Goal: Transaction & Acquisition: Purchase product/service

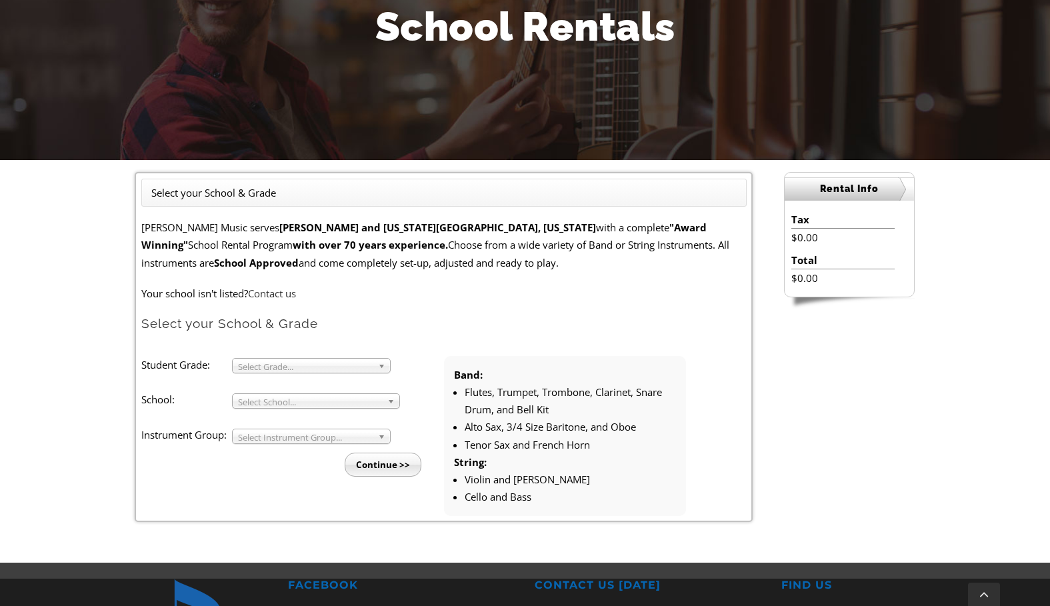
scroll to position [296, 0]
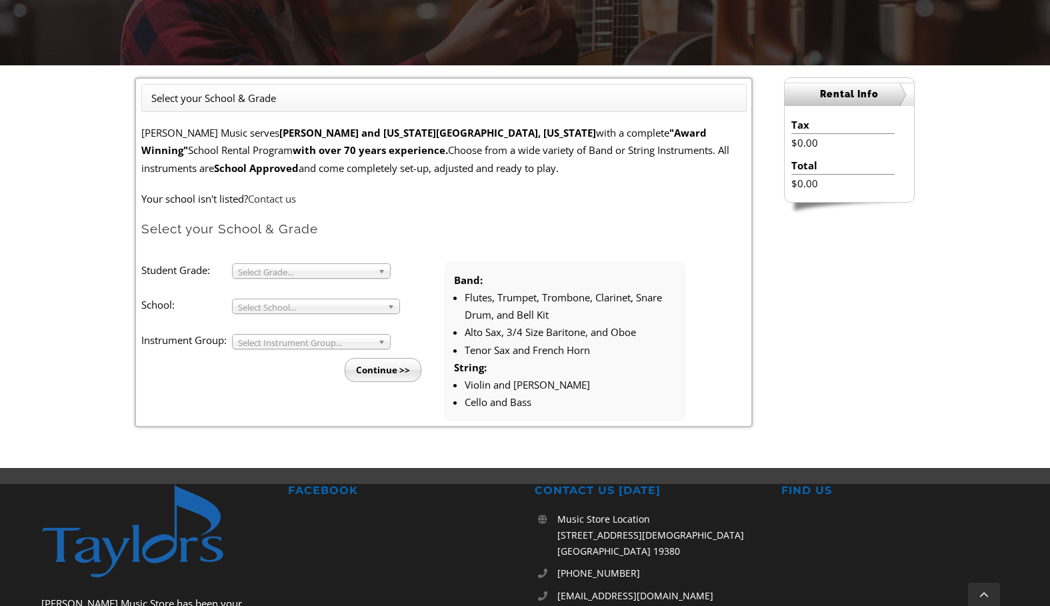
click at [316, 85] on ul "Select your School & Grade" at bounding box center [443, 98] width 605 height 28
click at [313, 95] on ul "Select your School & Grade" at bounding box center [443, 98] width 605 height 28
drag, startPoint x: 313, startPoint y: 95, endPoint x: 311, endPoint y: 103, distance: 8.9
click at [310, 101] on ul "Select your School & Grade" at bounding box center [443, 98] width 605 height 28
click at [327, 270] on span "Select Grade..." at bounding box center [305, 272] width 135 height 16
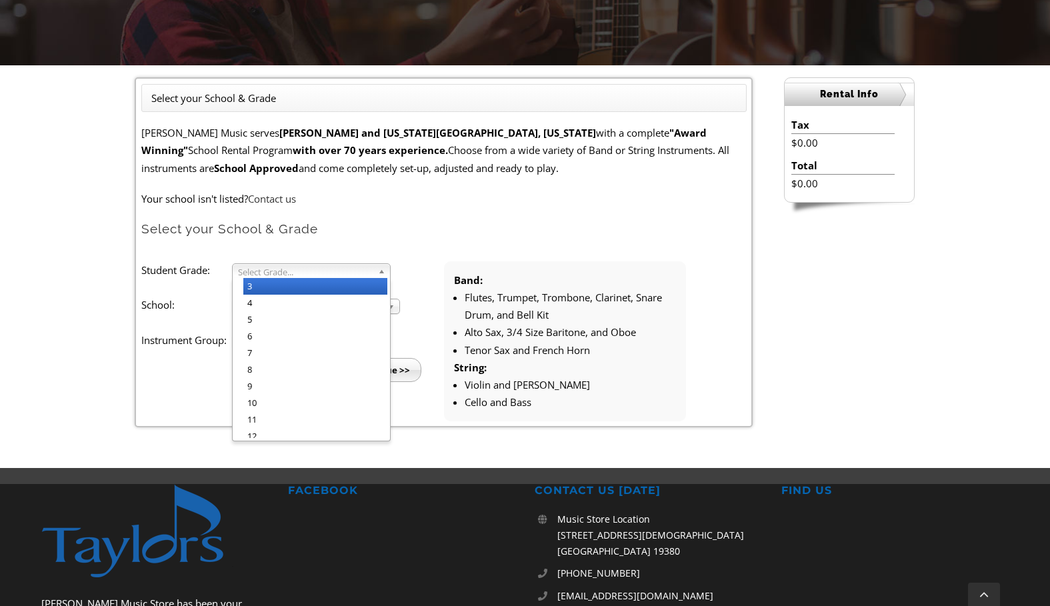
click at [273, 283] on li "3" at bounding box center [315, 286] width 144 height 17
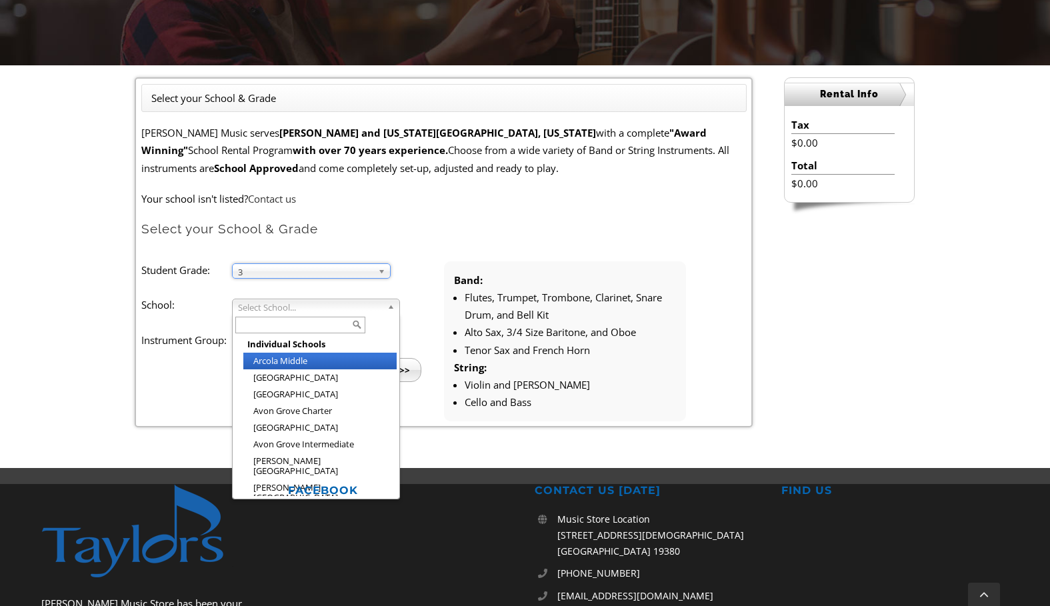
click at [273, 300] on span "Select School..." at bounding box center [310, 307] width 144 height 16
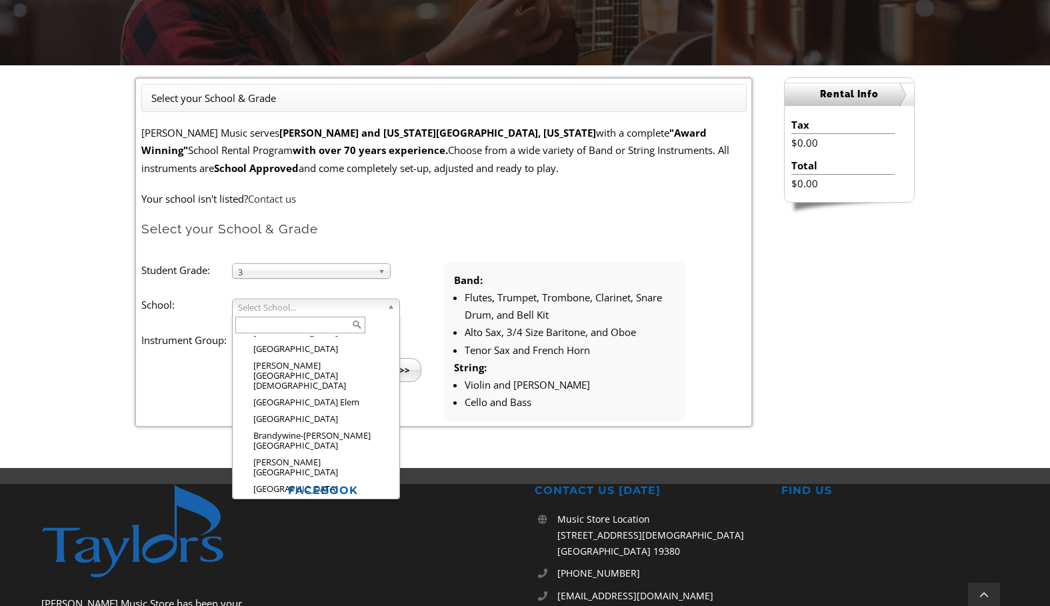
scroll to position [188, 0]
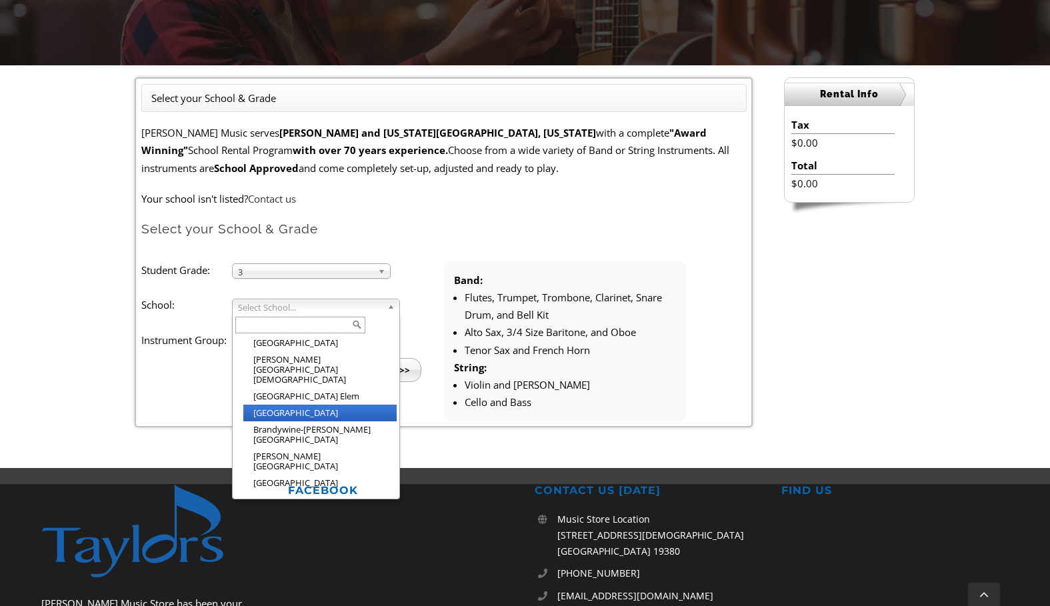
click at [299, 405] on li "[GEOGRAPHIC_DATA]" at bounding box center [319, 413] width 153 height 17
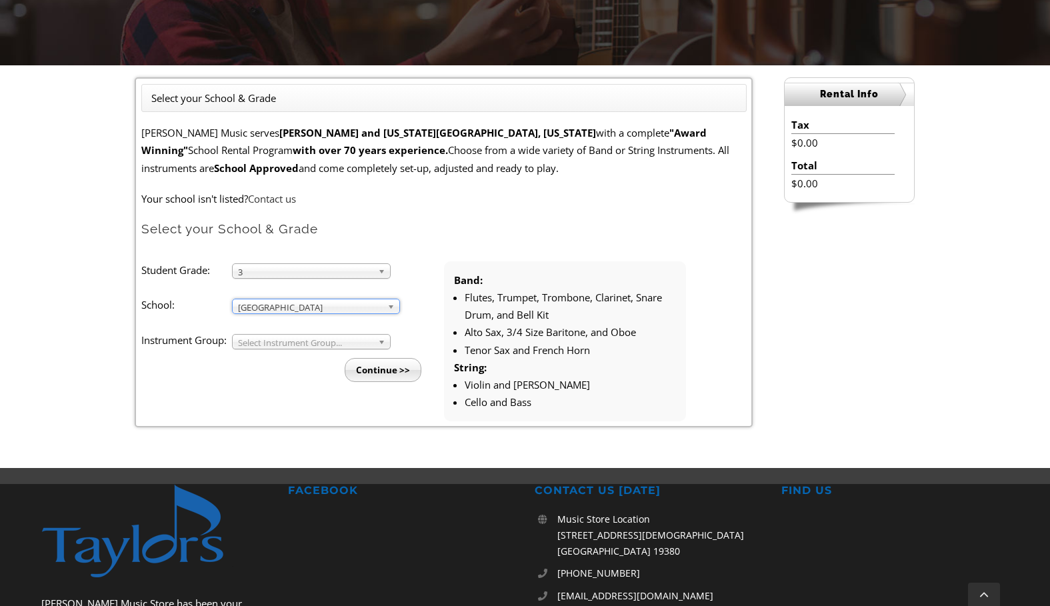
click at [290, 337] on span "Select Instrument Group..." at bounding box center [305, 343] width 135 height 16
click at [278, 373] on li "Strings" at bounding box center [315, 373] width 144 height 17
click at [392, 363] on input "Continue >>" at bounding box center [383, 370] width 77 height 24
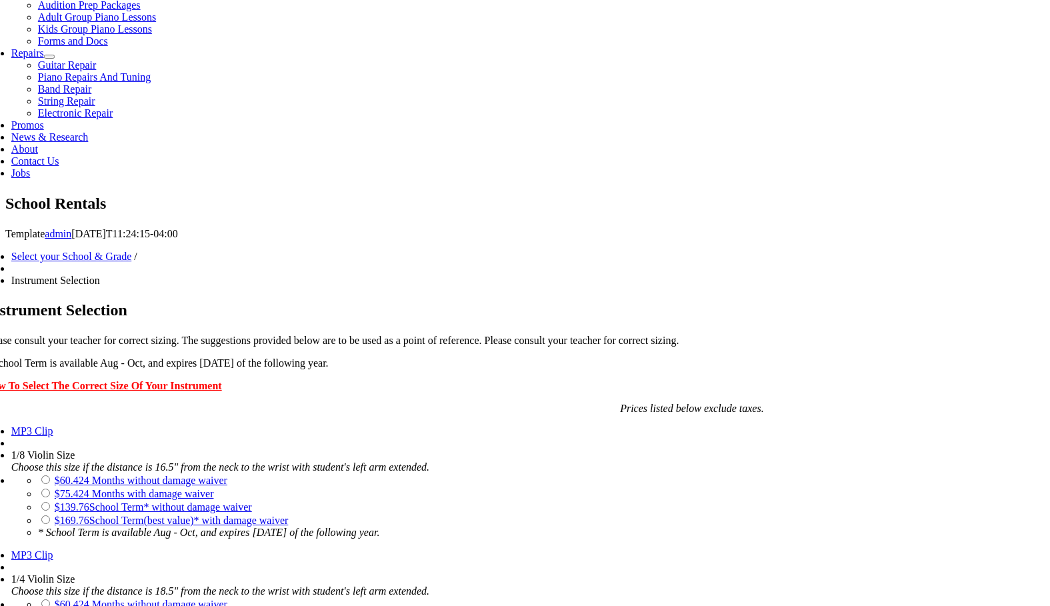
scroll to position [738, 0]
